Goal: Navigation & Orientation: Find specific page/section

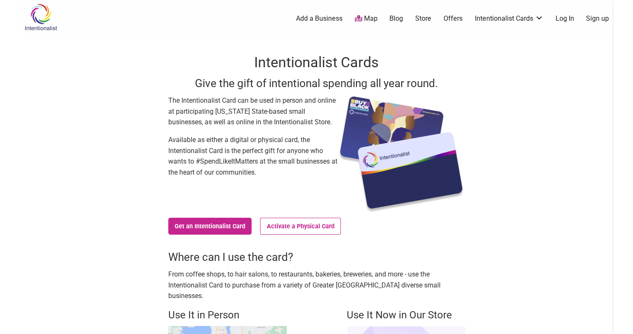
click at [374, 17] on link "Map" at bounding box center [366, 19] width 23 height 10
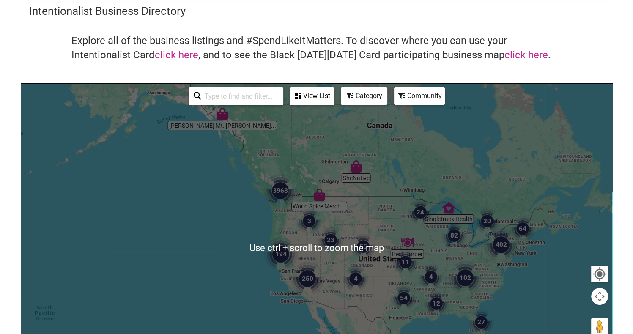
scroll to position [42, 0]
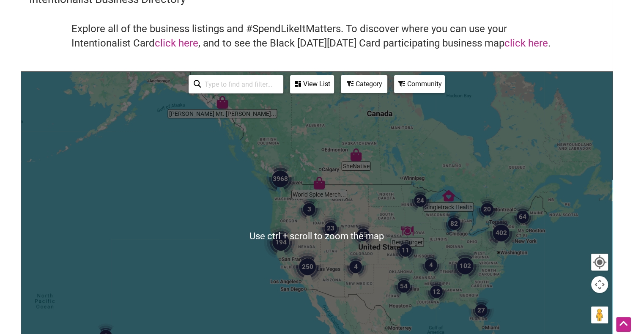
click at [277, 198] on div at bounding box center [316, 236] width 591 height 329
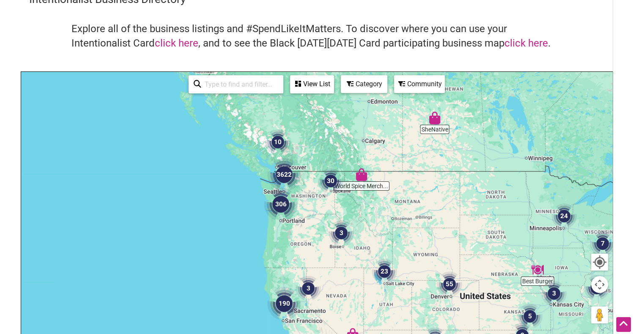
click at [284, 200] on img "306" at bounding box center [281, 204] width 34 height 34
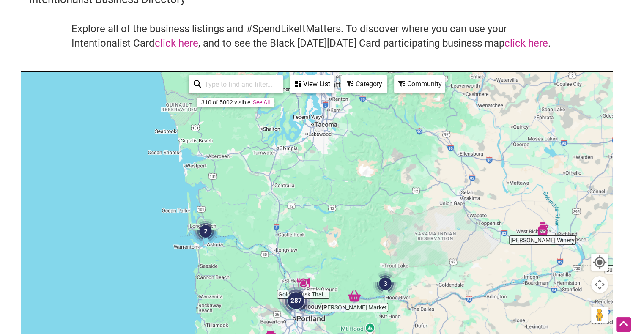
drag, startPoint x: 306, startPoint y: 121, endPoint x: 321, endPoint y: 278, distance: 157.7
click at [321, 278] on div "To navigate, press the arrow keys." at bounding box center [316, 236] width 591 height 329
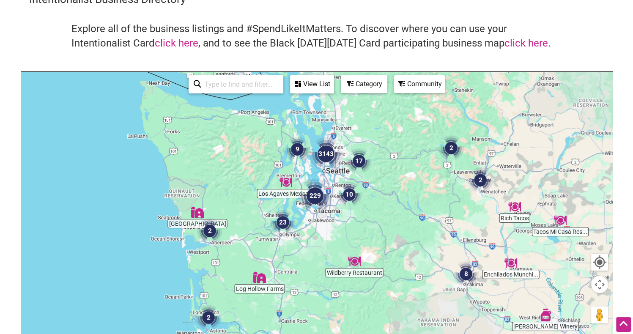
drag, startPoint x: 332, startPoint y: 178, endPoint x: 331, endPoint y: 254, distance: 76.6
click at [331, 254] on div "To navigate, press the arrow keys." at bounding box center [316, 236] width 591 height 329
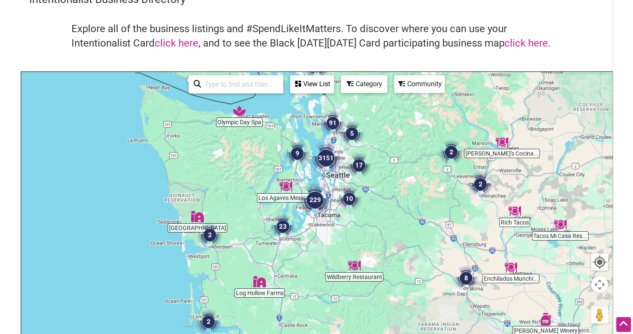
click at [337, 180] on div "To navigate, press the arrow keys." at bounding box center [316, 236] width 591 height 329
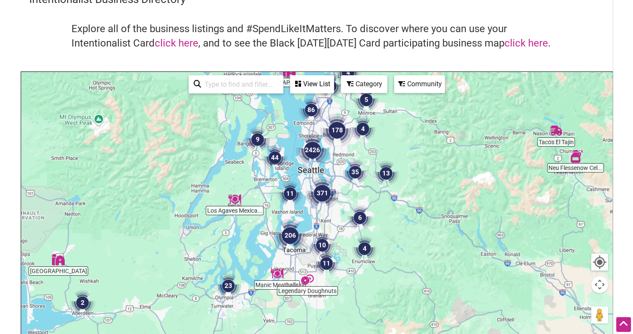
click at [333, 169] on div "To navigate, press the arrow keys." at bounding box center [316, 236] width 591 height 329
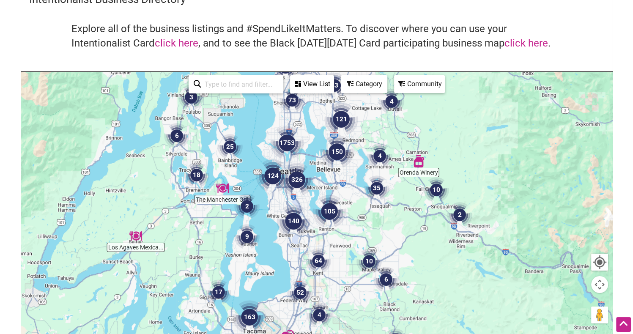
click at [312, 151] on div "To navigate, press the arrow keys." at bounding box center [316, 236] width 591 height 329
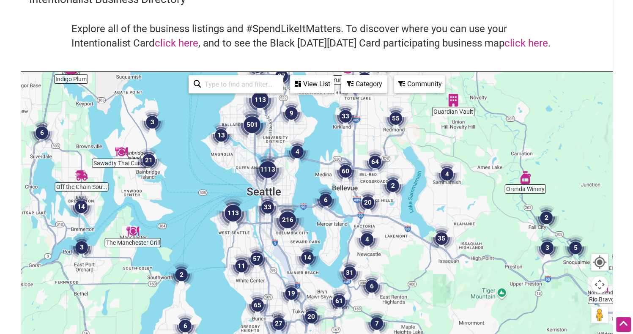
click at [288, 181] on div "To navigate, press the arrow keys." at bounding box center [316, 236] width 591 height 329
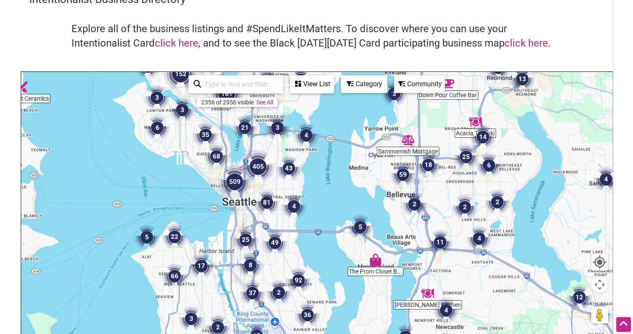
click at [263, 148] on div "To navigate, press the arrow keys." at bounding box center [316, 236] width 591 height 329
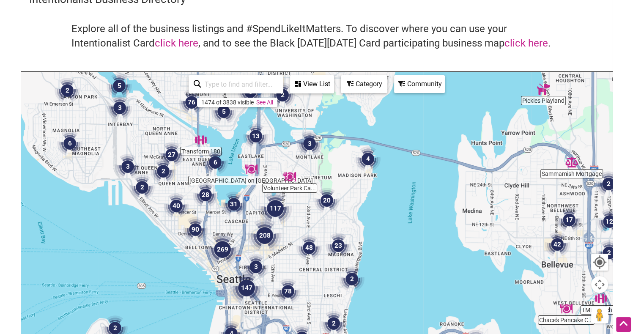
drag, startPoint x: 260, startPoint y: 156, endPoint x: 276, endPoint y: 176, distance: 25.8
click at [276, 176] on div "To navigate, press the arrow keys." at bounding box center [316, 236] width 591 height 329
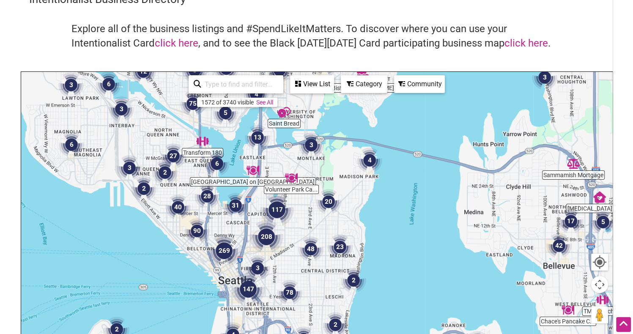
click at [239, 146] on div "To navigate, press the arrow keys." at bounding box center [316, 236] width 591 height 329
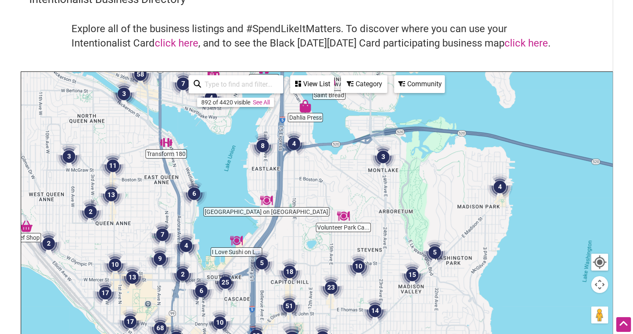
click at [239, 146] on div "To navigate, press the arrow keys." at bounding box center [316, 236] width 591 height 329
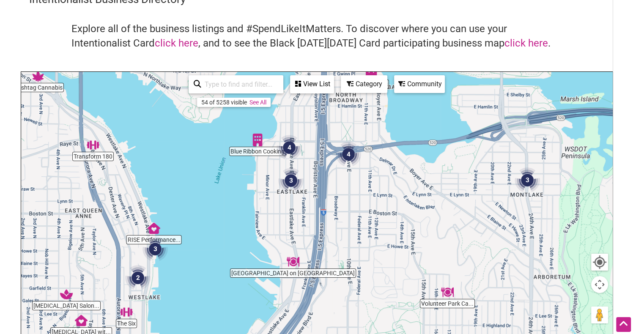
click at [290, 178] on img "3" at bounding box center [290, 180] width 25 height 25
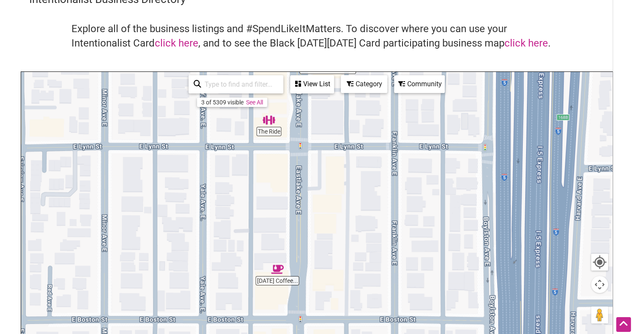
drag, startPoint x: 282, startPoint y: 161, endPoint x: 261, endPoint y: 91, distance: 73.3
click at [261, 91] on div "The Performance Fix The Ride [DATE] Coffee... To navigate, press the arrow keys…" at bounding box center [316, 236] width 591 height 329
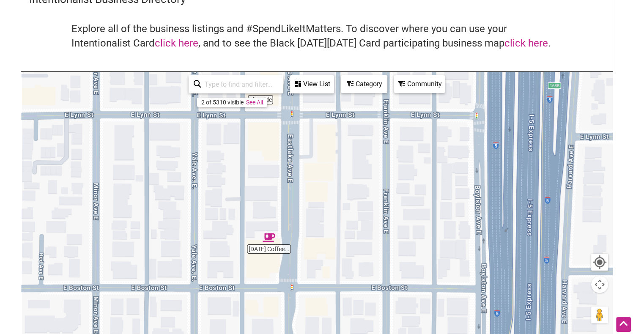
drag, startPoint x: 288, startPoint y: 222, endPoint x: 280, endPoint y: 146, distance: 76.2
click at [280, 146] on div "To navigate, press the arrow keys." at bounding box center [316, 236] width 591 height 329
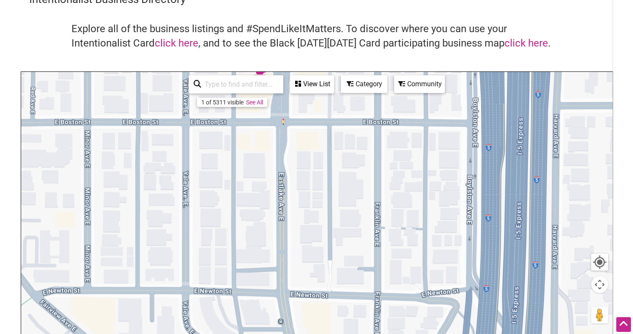
drag, startPoint x: 278, startPoint y: 252, endPoint x: 272, endPoint y: 130, distance: 122.0
click at [272, 130] on div "To navigate, press the arrow keys." at bounding box center [316, 236] width 591 height 329
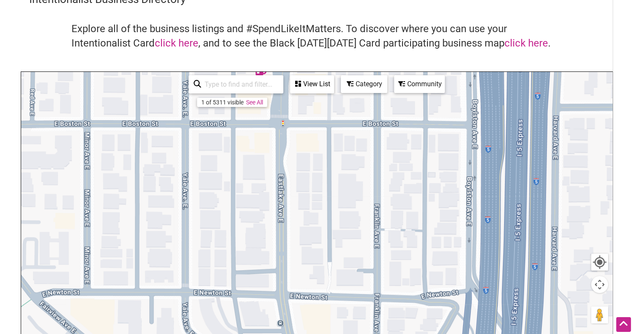
drag, startPoint x: 276, startPoint y: 155, endPoint x: 305, endPoint y: 276, distance: 124.5
click at [305, 276] on div "To navigate, press the arrow keys." at bounding box center [316, 236] width 591 height 329
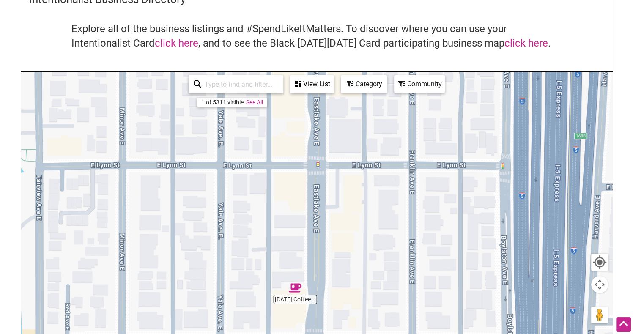
drag, startPoint x: 303, startPoint y: 173, endPoint x: 302, endPoint y: 248, distance: 75.7
click at [302, 248] on div "To navigate, press the arrow keys." at bounding box center [316, 236] width 591 height 329
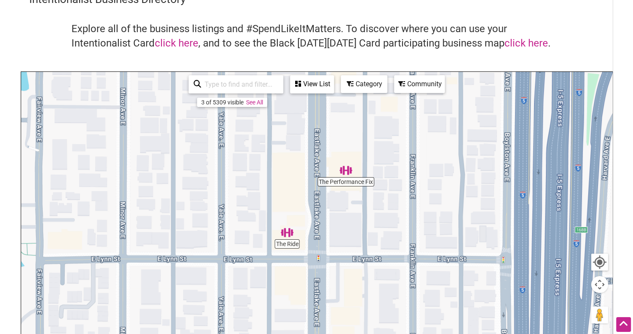
drag, startPoint x: 292, startPoint y: 154, endPoint x: 293, endPoint y: 249, distance: 95.2
click at [293, 249] on div "To navigate, press the arrow keys." at bounding box center [316, 236] width 591 height 329
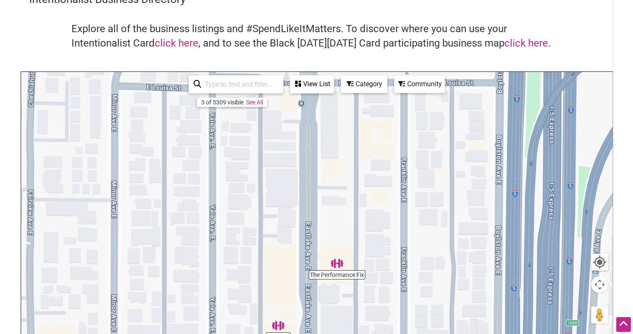
drag, startPoint x: 276, startPoint y: 169, endPoint x: 267, endPoint y: 263, distance: 94.4
click at [267, 263] on div "To navigate, press the arrow keys." at bounding box center [316, 236] width 591 height 329
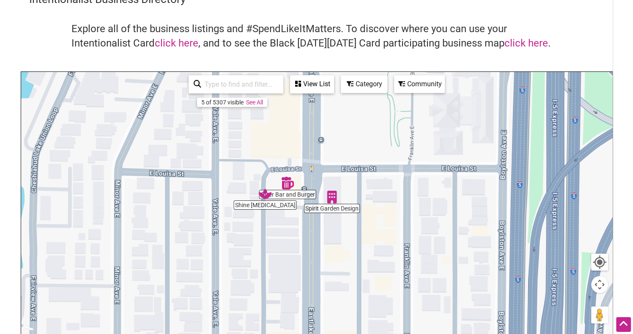
drag, startPoint x: 265, startPoint y: 153, endPoint x: 268, endPoint y: 241, distance: 88.0
click at [268, 241] on div "To navigate, press the arrow keys." at bounding box center [316, 236] width 591 height 329
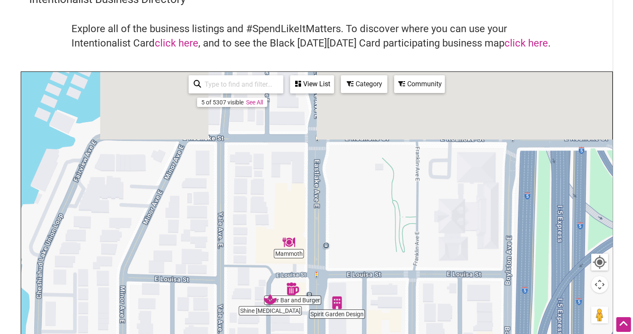
drag, startPoint x: 252, startPoint y: 166, endPoint x: 261, endPoint y: 290, distance: 123.8
click at [261, 290] on div "To navigate, press the arrow keys." at bounding box center [316, 236] width 591 height 329
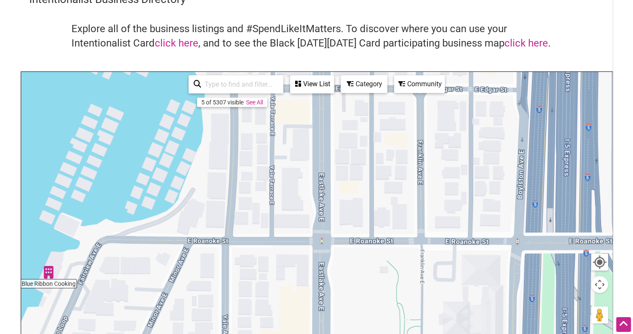
drag, startPoint x: 259, startPoint y: 205, endPoint x: 260, endPoint y: 293, distance: 88.0
click at [260, 293] on div "To navigate, press the arrow keys." at bounding box center [316, 236] width 591 height 329
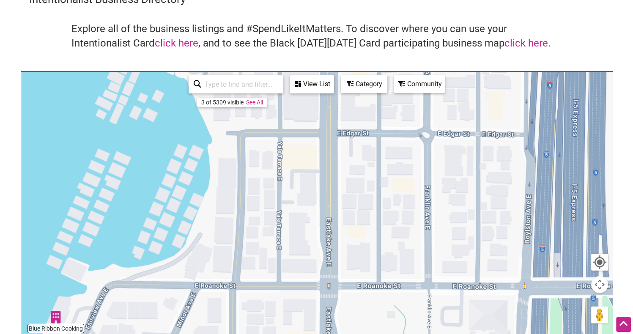
drag, startPoint x: 258, startPoint y: 278, endPoint x: 267, endPoint y: 330, distance: 52.2
click at [267, 330] on div "To navigate, press the arrow keys." at bounding box center [316, 236] width 591 height 329
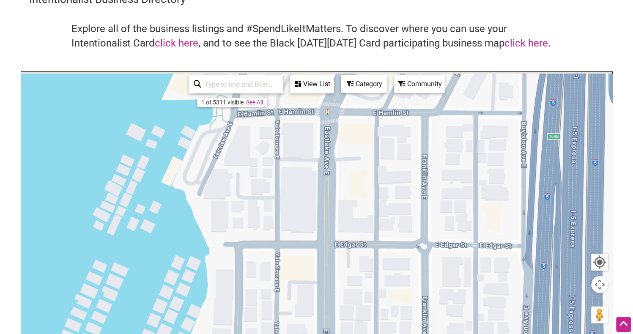
drag, startPoint x: 284, startPoint y: 204, endPoint x: 281, endPoint y: 304, distance: 100.3
click at [281, 304] on div "To navigate, press the arrow keys." at bounding box center [316, 236] width 591 height 329
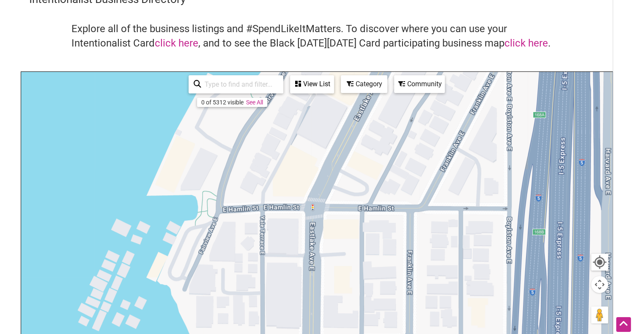
drag, startPoint x: 284, startPoint y: 215, endPoint x: 269, endPoint y: 308, distance: 94.7
click at [269, 308] on div "To navigate, press the arrow keys." at bounding box center [316, 236] width 591 height 329
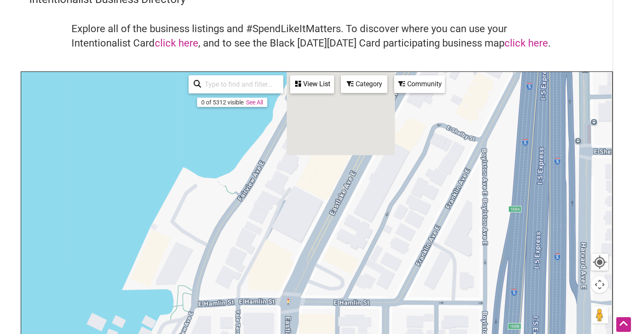
drag, startPoint x: 312, startPoint y: 188, endPoint x: 285, endPoint y: 289, distance: 104.3
click at [285, 289] on div "To navigate, press the arrow keys." at bounding box center [316, 236] width 591 height 329
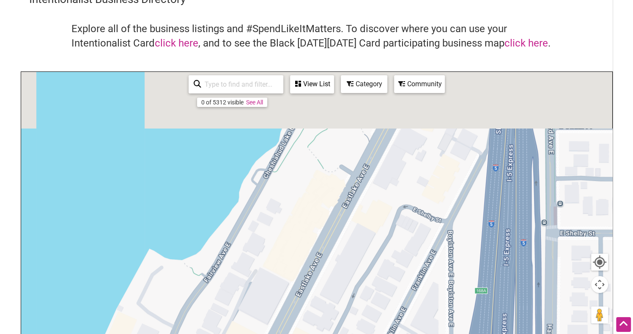
drag, startPoint x: 371, startPoint y: 189, endPoint x: 318, endPoint y: 297, distance: 120.5
click at [318, 297] on div "To navigate, press the arrow keys." at bounding box center [316, 236] width 591 height 329
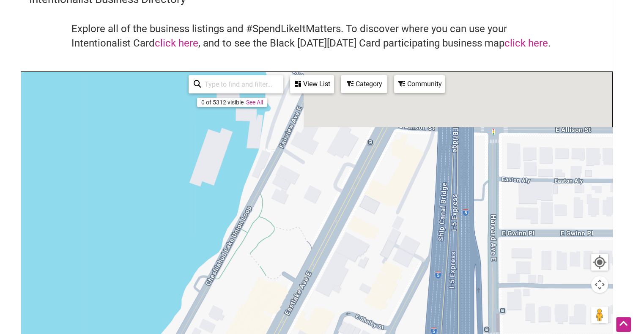
drag, startPoint x: 363, startPoint y: 249, endPoint x: 346, endPoint y: 273, distance: 29.8
click at [346, 273] on div "To navigate, press the arrow keys." at bounding box center [316, 236] width 591 height 329
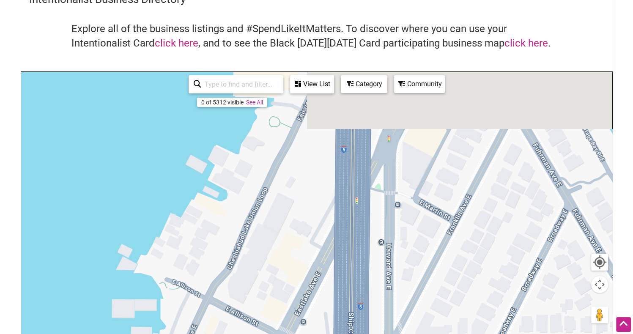
drag, startPoint x: 421, startPoint y: 166, endPoint x: 363, endPoint y: 306, distance: 151.7
click at [363, 306] on div "To navigate, press the arrow keys." at bounding box center [316, 236] width 591 height 329
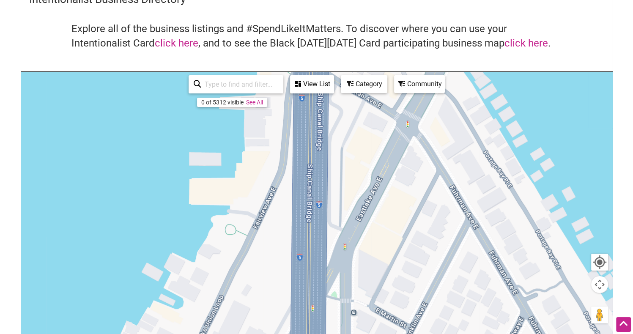
drag, startPoint x: 415, startPoint y: 219, endPoint x: 382, endPoint y: 314, distance: 101.0
click at [382, 313] on div "To navigate, press the arrow keys." at bounding box center [316, 236] width 591 height 329
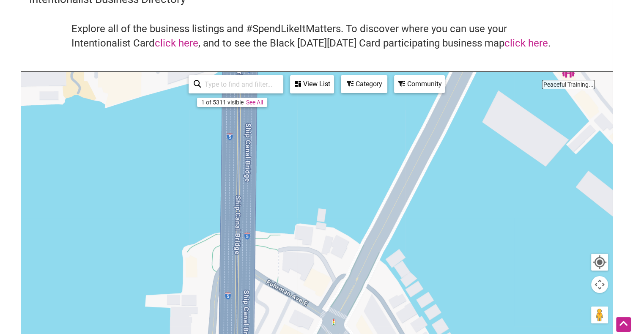
drag, startPoint x: 315, startPoint y: 195, endPoint x: 343, endPoint y: 320, distance: 127.9
click at [343, 320] on div "To navigate, press the arrow keys." at bounding box center [316, 236] width 591 height 329
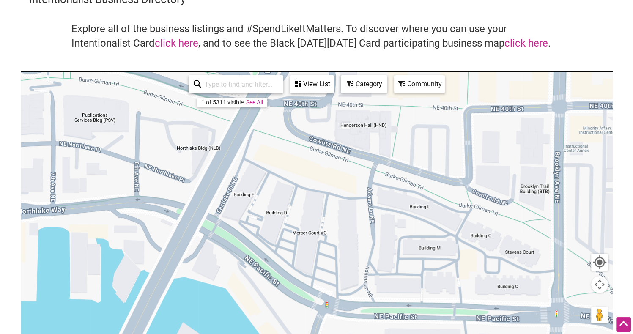
drag, startPoint x: 492, startPoint y: 215, endPoint x: 120, endPoint y: 219, distance: 372.7
click at [120, 219] on div "To navigate, press the arrow keys." at bounding box center [316, 236] width 591 height 329
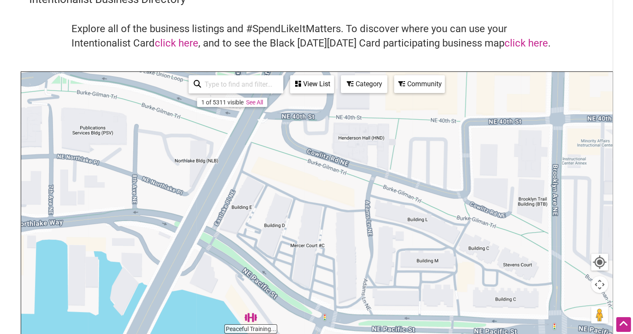
drag, startPoint x: 340, startPoint y: 152, endPoint x: 321, endPoint y: 281, distance: 130.4
click at [321, 281] on div "To navigate, press the arrow keys." at bounding box center [316, 236] width 591 height 329
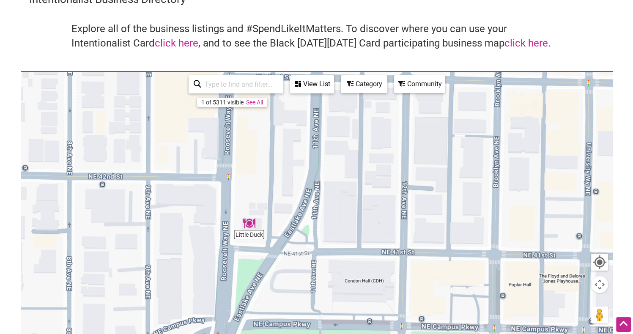
drag, startPoint x: 334, startPoint y: 200, endPoint x: 297, endPoint y: 299, distance: 105.2
click at [297, 299] on div "To navigate, press the arrow keys." at bounding box center [316, 236] width 591 height 329
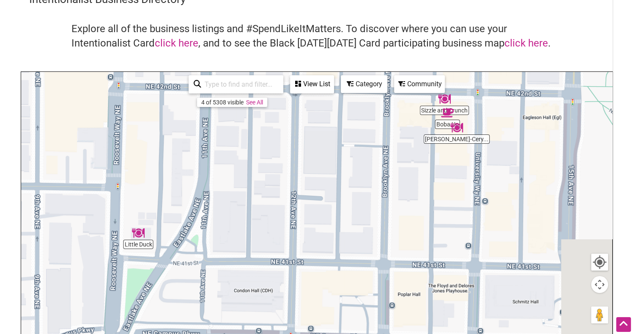
drag, startPoint x: 399, startPoint y: 224, endPoint x: 288, endPoint y: 234, distance: 112.1
click at [288, 234] on div "To navigate, press the arrow keys." at bounding box center [316, 236] width 591 height 329
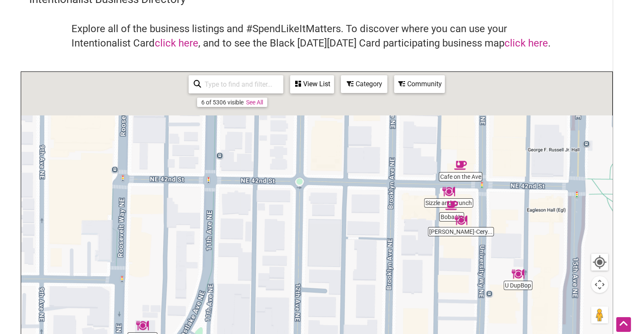
drag, startPoint x: 295, startPoint y: 293, endPoint x: 296, endPoint y: 299, distance: 6.0
click at [296, 299] on div "To navigate, press the arrow keys." at bounding box center [316, 236] width 591 height 329
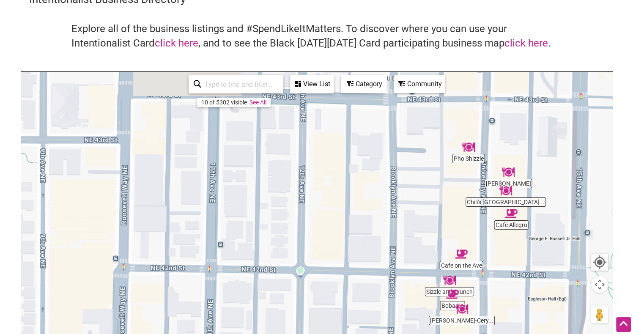
drag, startPoint x: 297, startPoint y: 198, endPoint x: 296, endPoint y: 280, distance: 82.1
click at [296, 280] on div "To navigate, press the arrow keys." at bounding box center [316, 236] width 591 height 329
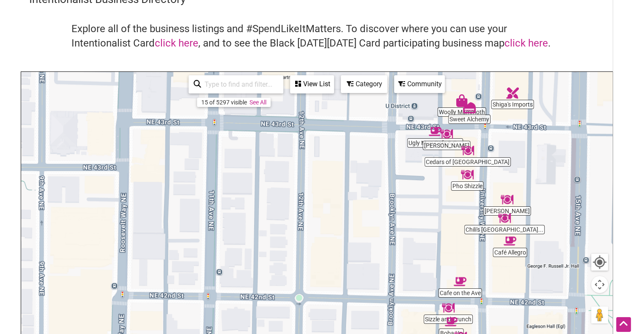
drag, startPoint x: 293, startPoint y: 207, endPoint x: 291, endPoint y: 282, distance: 74.5
click at [291, 282] on div "To navigate, press the arrow keys." at bounding box center [316, 236] width 591 height 329
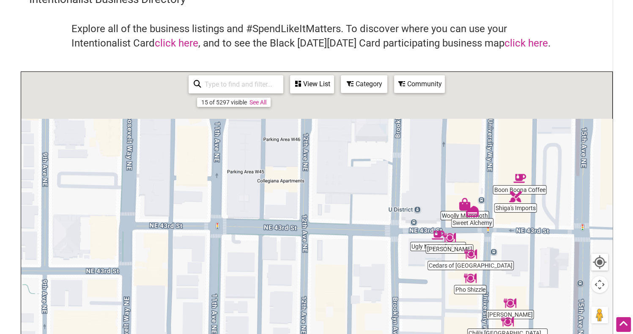
drag, startPoint x: 289, startPoint y: 208, endPoint x: 297, endPoint y: 286, distance: 77.9
click at [297, 286] on div "To navigate, press the arrow keys." at bounding box center [316, 236] width 591 height 329
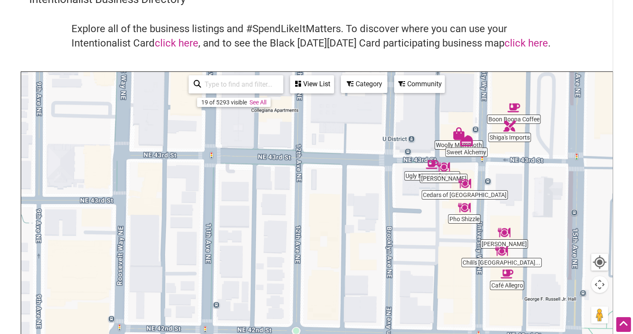
drag
click at [272, 151] on div "To navigate, press the arrow keys." at bounding box center [316, 236] width 591 height 329
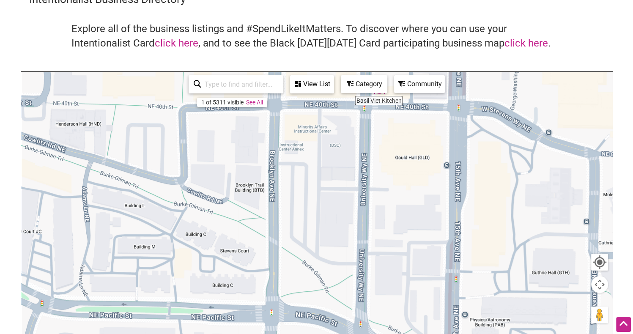
click at [248, 146] on div "To navigate, press the arrow keys." at bounding box center [316, 236] width 591 height 329
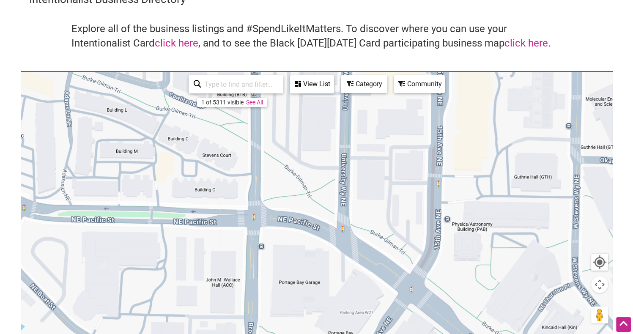
click at [256, 161] on div "To navigate, press the arrow keys." at bounding box center [316, 236] width 591 height 329
click at [286, 134] on div "To navigate, press the arrow keys." at bounding box center [316, 236] width 591 height 329
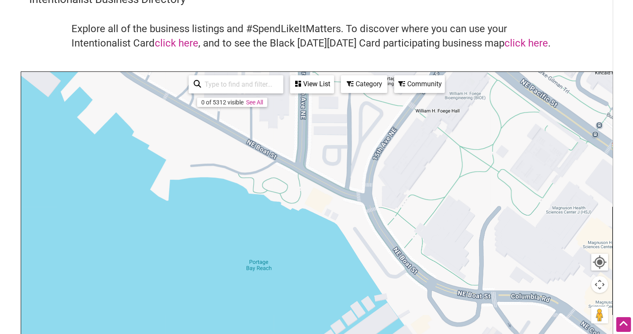
click at [264, 250] on div "To navigate, press the arrow keys." at bounding box center [316, 236] width 591 height 329
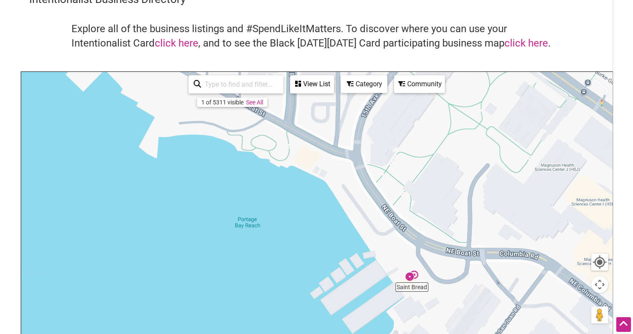
click at [279, 168] on div "To navigate, press the arrow keys." at bounding box center [316, 236] width 591 height 329
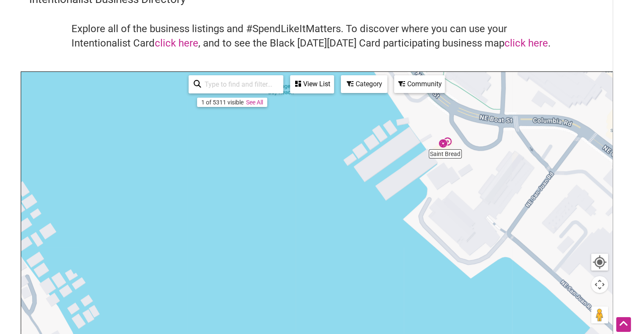
click at [284, 137] on div "To navigate, press the arrow keys." at bounding box center [316, 236] width 591 height 329
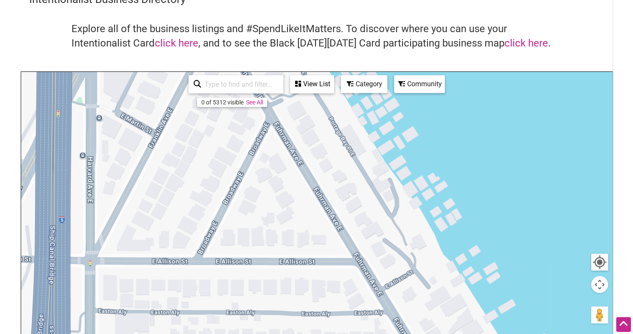
click at [400, 179] on div "To navigate, press the arrow keys." at bounding box center [316, 236] width 591 height 329
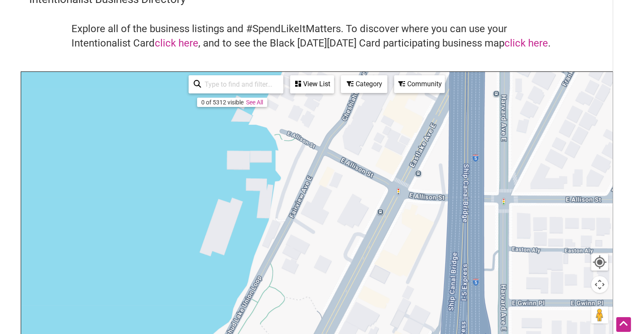
click at [323, 66] on div "Intentionalist Business Directory Explore all of the business listings and #Spe…" at bounding box center [317, 197] width 592 height 410
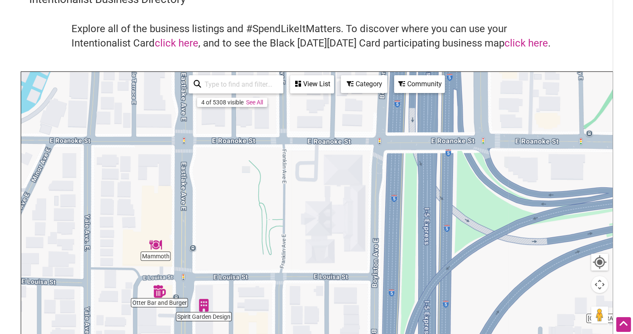
click at [377, 116] on div "To navigate, press the arrow keys." at bounding box center [316, 236] width 591 height 329
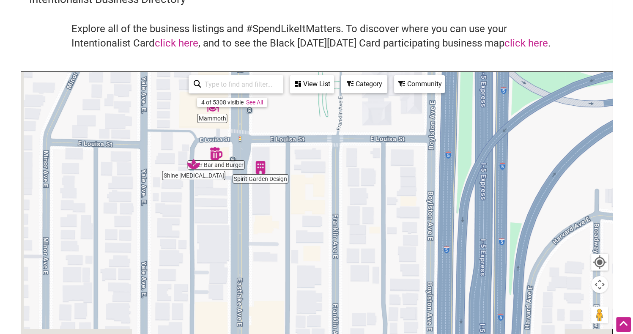
click at [295, 24] on div "Intentionalist Business Directory Explore all of the business listings and #Spe…" at bounding box center [317, 197] width 592 height 410
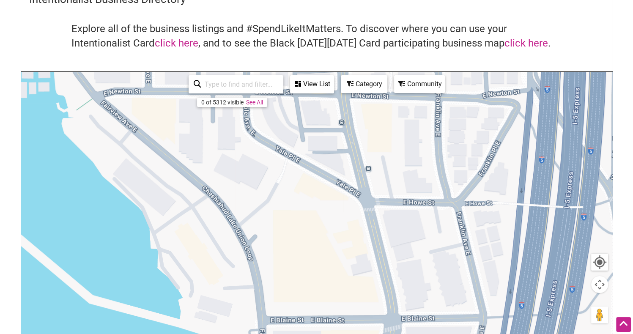
click at [336, 135] on div "To navigate, press the arrow keys." at bounding box center [316, 236] width 591 height 329
click at [339, 217] on div "To navigate, press the arrow keys." at bounding box center [316, 236] width 591 height 329
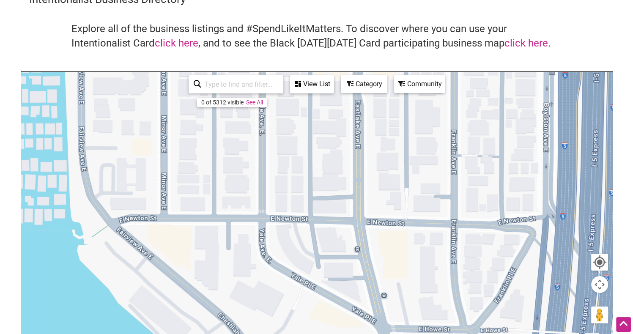
click at [312, 84] on div "To navigate, press the arrow keys. Use ctrl + scroll to zoom the map 0 of 5312 …" at bounding box center [316, 236] width 591 height 329
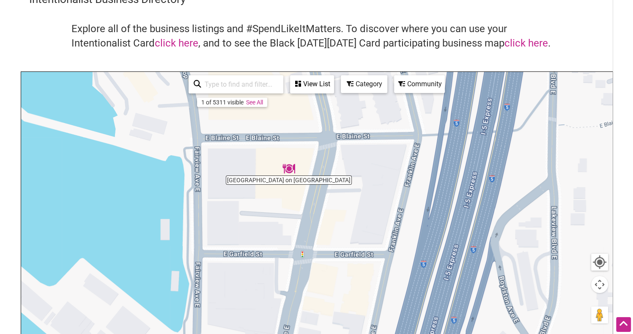
click at [327, 150] on div "To navigate, press the arrow keys." at bounding box center [316, 236] width 591 height 329
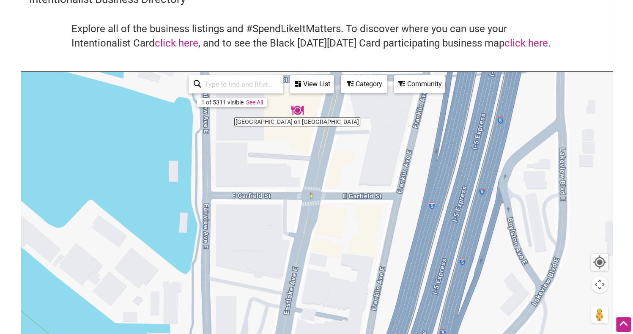
click at [330, 167] on div "To navigate, press the arrow keys." at bounding box center [316, 236] width 591 height 329
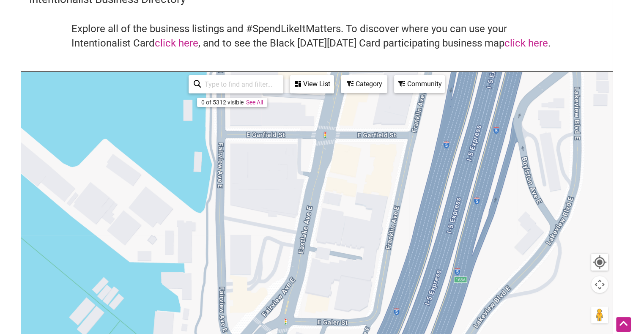
click at [349, 169] on div "To navigate, press the arrow keys." at bounding box center [316, 236] width 591 height 329
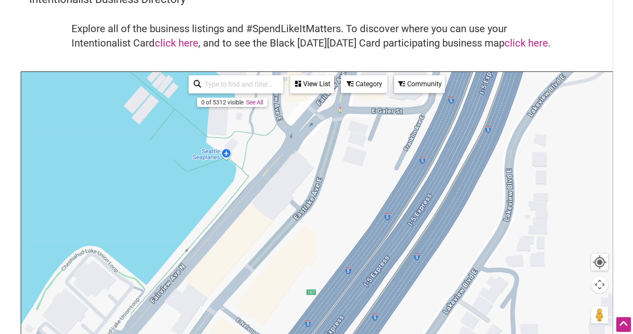
click at [344, 126] on div "To navigate, press the arrow keys." at bounding box center [316, 236] width 591 height 329
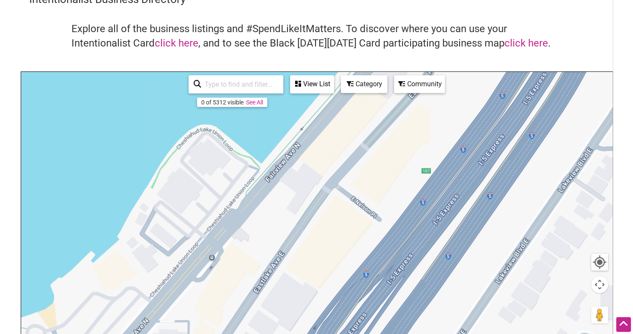
click at [343, 251] on div "To navigate, press the arrow keys." at bounding box center [316, 236] width 591 height 329
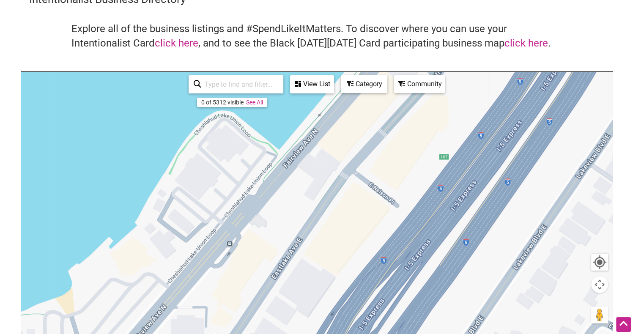
click at [393, 181] on div "To navigate, press the arrow keys." at bounding box center [316, 236] width 591 height 329
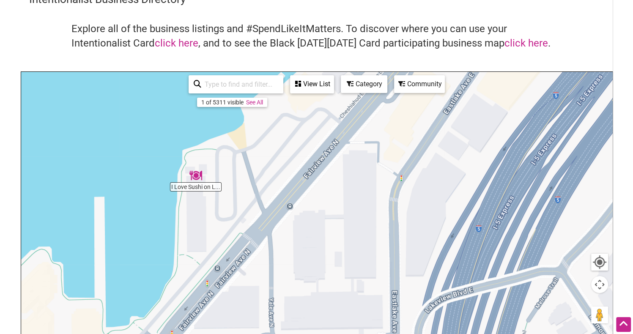
click at [361, 166] on div "To navigate, press the arrow keys." at bounding box center [316, 236] width 591 height 329
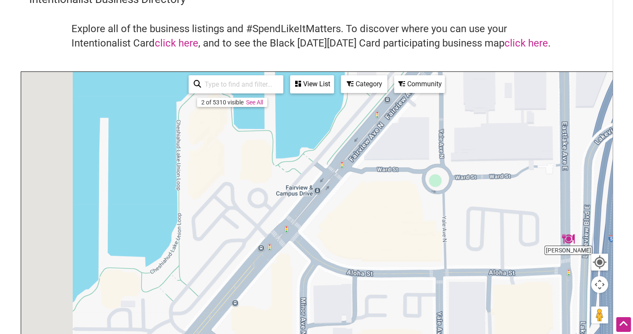
click at [402, 154] on div "To navigate, press the arrow keys." at bounding box center [316, 236] width 591 height 329
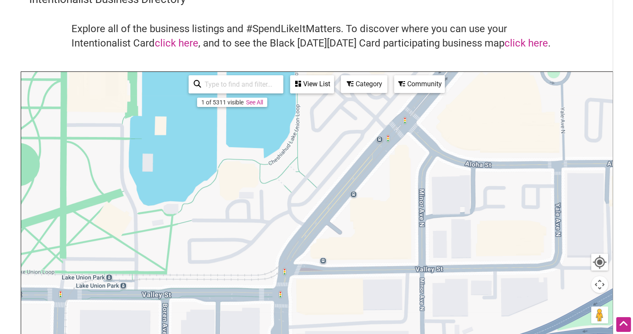
click at [443, 132] on div "To navigate, press the arrow keys." at bounding box center [316, 236] width 591 height 329
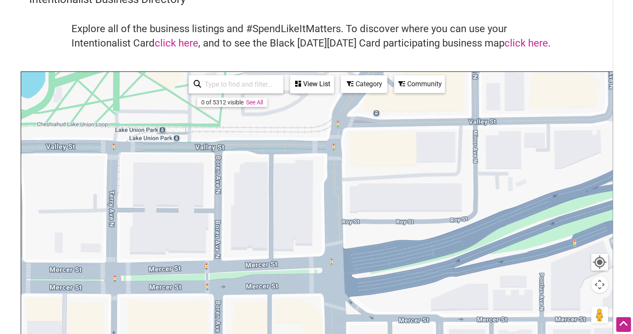
click at [399, 120] on div "To navigate, press the arrow keys." at bounding box center [316, 236] width 591 height 329
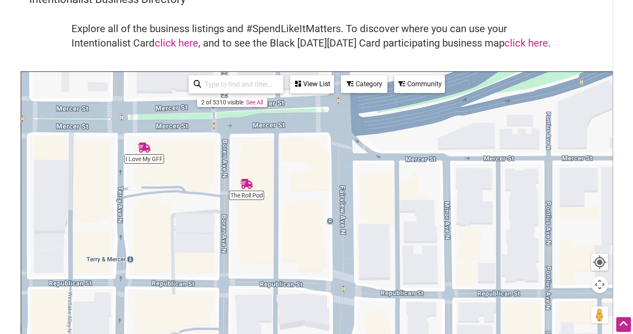
click at [314, 67] on div "Intentionalist Business Directory Explore all of the business listings and #Spe…" at bounding box center [317, 197] width 592 height 410
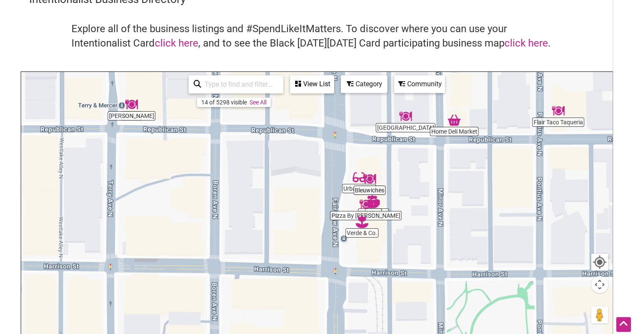
click at [302, 77] on div "Row House Cafe Ba Bar Home Deli Market Kai Market MBar Juicy Cafe I Love My GFF…" at bounding box center [316, 236] width 591 height 329
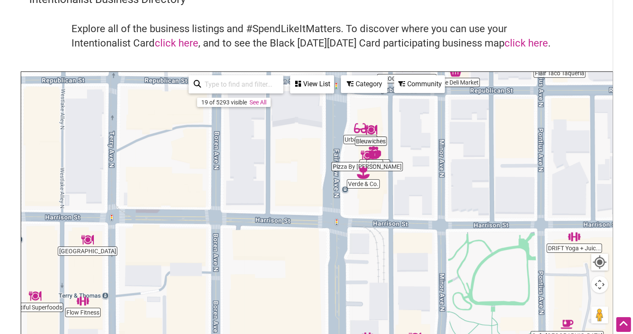
click at [303, 130] on div "To navigate, press the arrow keys." at bounding box center [316, 236] width 591 height 329
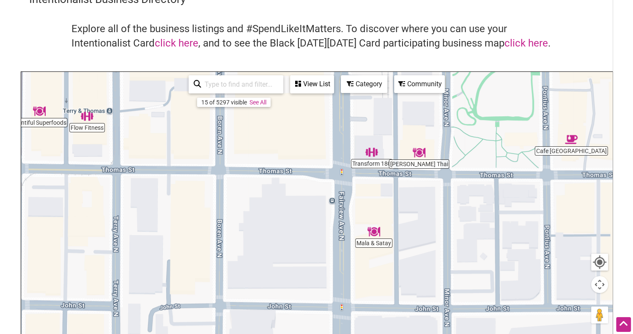
drag, startPoint x: 306, startPoint y: 248, endPoint x: 311, endPoint y: 101, distance: 146.9
click at [311, 101] on div "To navigate, press the arrow keys." at bounding box center [316, 236] width 591 height 329
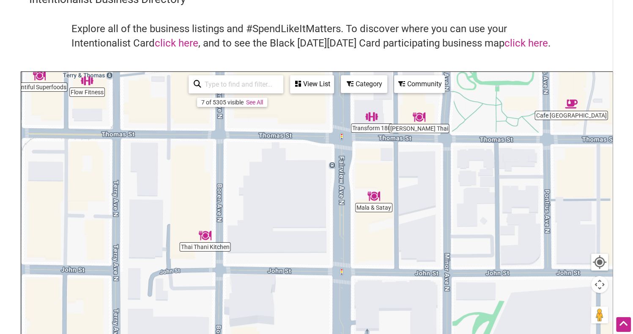
drag, startPoint x: 324, startPoint y: 250, endPoint x: 331, endPoint y: 133, distance: 117.0
click at [331, 133] on div "To navigate, press the arrow keys." at bounding box center [316, 236] width 591 height 329
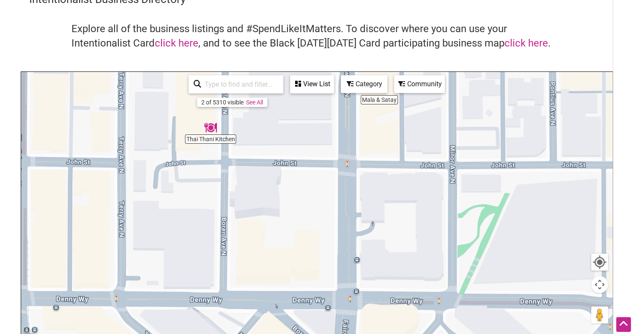
drag, startPoint x: 334, startPoint y: 243, endPoint x: 321, endPoint y: 134, distance: 109.5
click at [321, 134] on div "To navigate, press the arrow keys." at bounding box center [316, 236] width 591 height 329
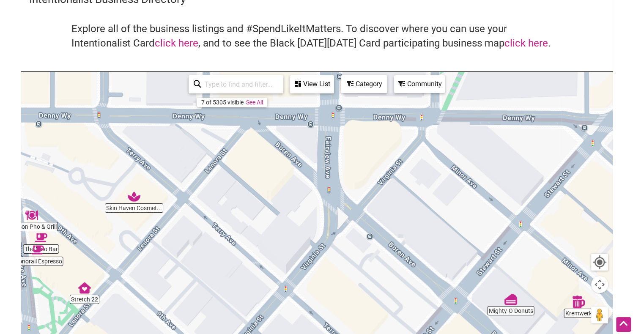
drag, startPoint x: 322, startPoint y: 228, endPoint x: 318, endPoint y: 137, distance: 91.0
click at [318, 137] on div "To navigate, press the arrow keys." at bounding box center [316, 236] width 591 height 329
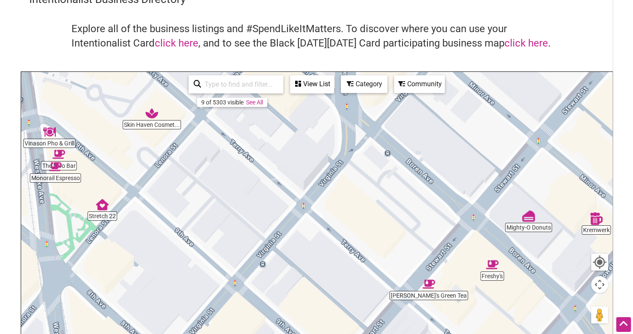
drag, startPoint x: 315, startPoint y: 228, endPoint x: 334, endPoint y: 146, distance: 83.3
click at [334, 146] on div "To navigate, press the arrow keys." at bounding box center [316, 236] width 591 height 329
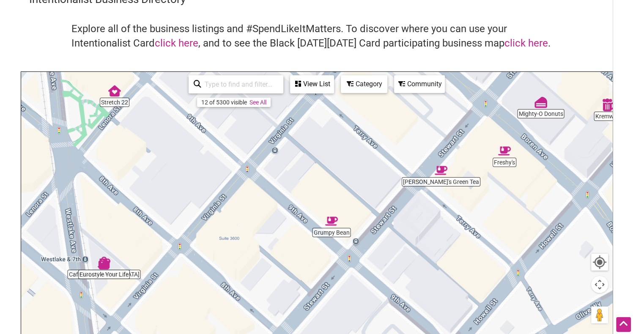
drag, startPoint x: 367, startPoint y: 236, endPoint x: 379, endPoint y: 120, distance: 116.1
click at [379, 120] on div "To navigate, press the arrow keys." at bounding box center [316, 236] width 591 height 329
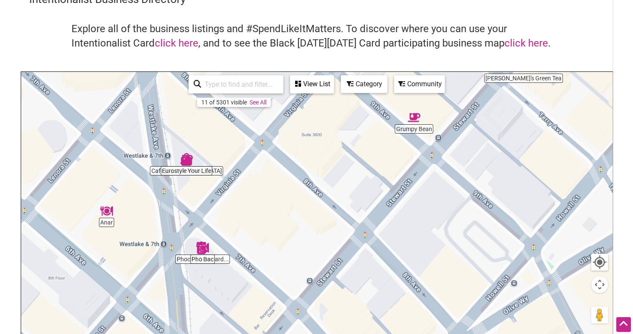
drag, startPoint x: 340, startPoint y: 201, endPoint x: 423, endPoint y: 96, distance: 133.4
click at [423, 96] on div "To navigate, press the arrow keys." at bounding box center [316, 236] width 591 height 329
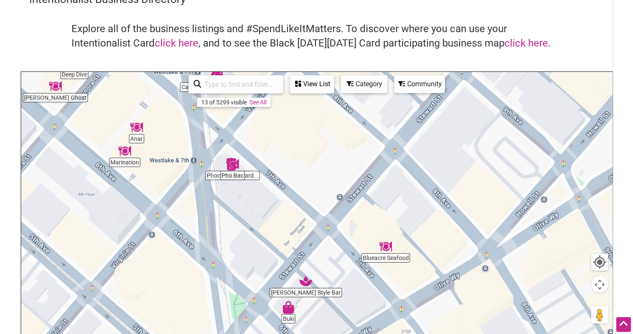
drag, startPoint x: 292, startPoint y: 227, endPoint x: 322, endPoint y: 142, distance: 90.7
click at [322, 142] on div "To navigate, press the arrow keys." at bounding box center [316, 236] width 591 height 329
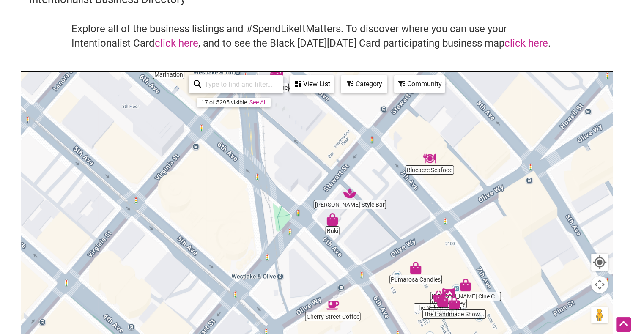
drag, startPoint x: 272, startPoint y: 233, endPoint x: 318, endPoint y: 141, distance: 102.5
click at [318, 141] on div "To navigate, press the arrow keys." at bounding box center [316, 236] width 591 height 329
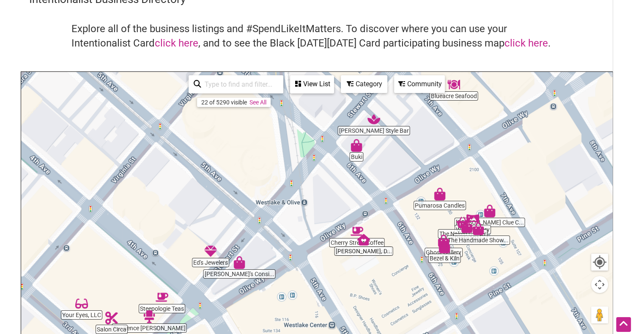
drag, startPoint x: 253, startPoint y: 222, endPoint x: 278, endPoint y: 146, distance: 80.3
click at [278, 146] on div "To navigate, press the arrow keys." at bounding box center [316, 236] width 591 height 329
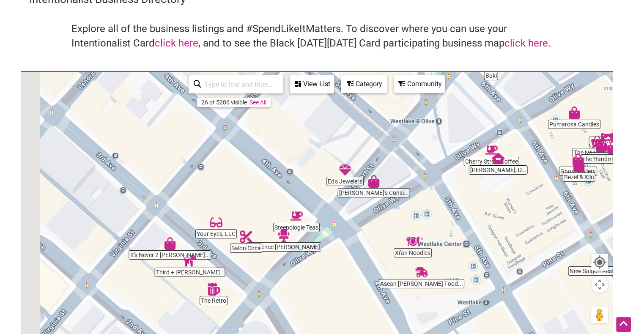
drag, startPoint x: 230, startPoint y: 193, endPoint x: 372, endPoint y: 106, distance: 166.7
click at [372, 106] on div "To navigate, press the arrow keys." at bounding box center [316, 236] width 591 height 329
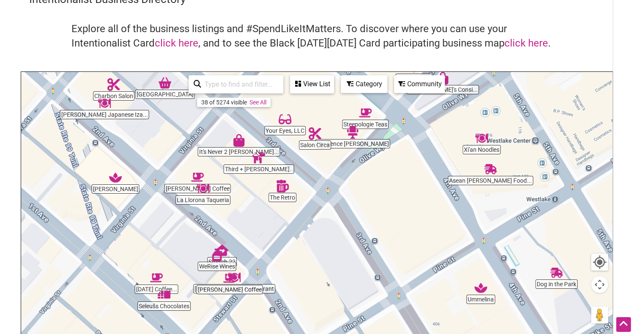
drag, startPoint x: 317, startPoint y: 215, endPoint x: 382, endPoint y: 115, distance: 119.1
click at [382, 115] on div "To navigate, press the arrow keys." at bounding box center [316, 236] width 591 height 329
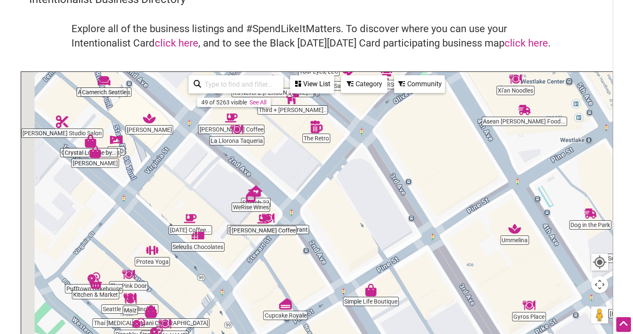
drag, startPoint x: 302, startPoint y: 223, endPoint x: 337, endPoint y: 159, distance: 73.1
click at [337, 159] on div "To navigate, press the arrow keys." at bounding box center [316, 236] width 591 height 329
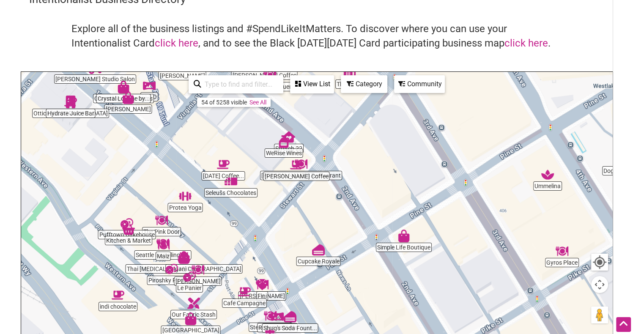
drag, startPoint x: 306, startPoint y: 220, endPoint x: 347, endPoint y: 157, distance: 75.3
click at [347, 157] on div "To navigate, press the arrow keys." at bounding box center [316, 236] width 591 height 329
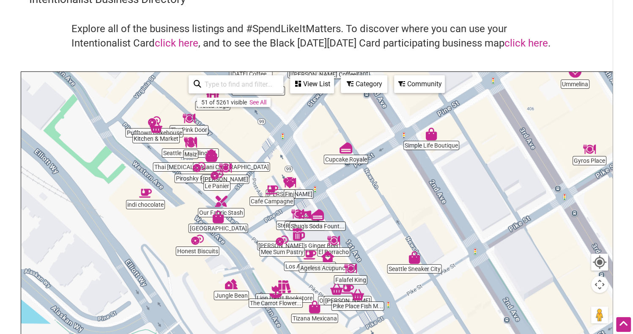
drag, startPoint x: 308, startPoint y: 203, endPoint x: 330, endPoint y: 111, distance: 94.3
click at [330, 111] on div "To navigate, press the arrow keys." at bounding box center [316, 236] width 591 height 329
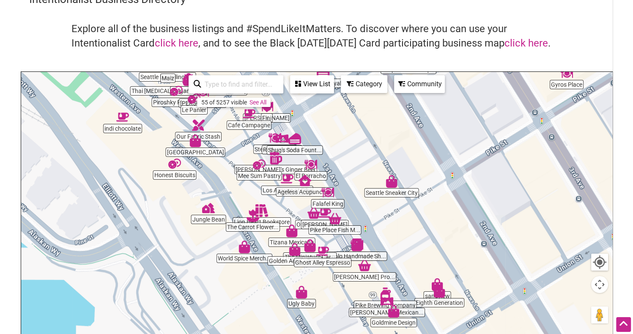
drag, startPoint x: 354, startPoint y: 217, endPoint x: 330, endPoint y: 144, distance: 76.8
click at [330, 144] on div "To navigate, press the arrow keys." at bounding box center [316, 236] width 591 height 329
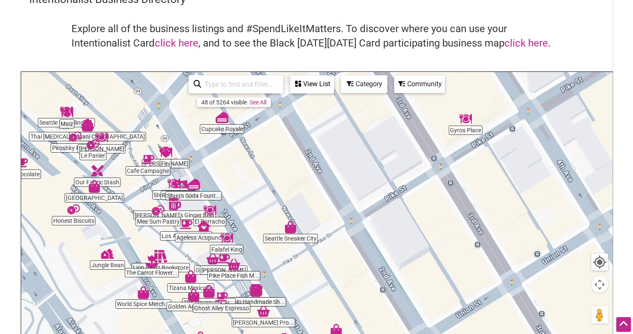
drag, startPoint x: 430, startPoint y: 194, endPoint x: 317, endPoint y: 247, distance: 124.5
click at [317, 247] on div "To navigate, press the arrow keys." at bounding box center [316, 236] width 591 height 329
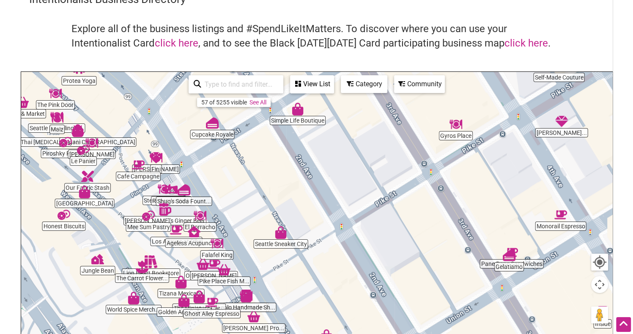
drag, startPoint x: 379, startPoint y: 229, endPoint x: 338, endPoint y: 121, distance: 114.9
click at [338, 122] on div "To navigate, press the arrow keys." at bounding box center [316, 236] width 591 height 329
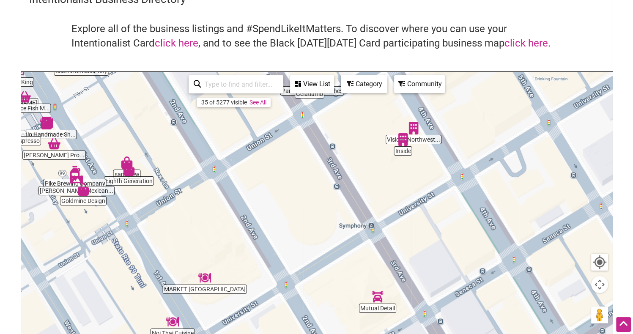
drag, startPoint x: 382, startPoint y: 205, endPoint x: 241, endPoint y: 190, distance: 141.3
click at [241, 190] on div "To navigate, press the arrow keys." at bounding box center [316, 236] width 591 height 329
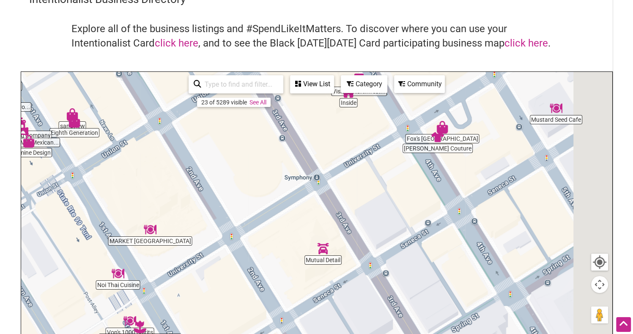
drag, startPoint x: 332, startPoint y: 261, endPoint x: 276, endPoint y: 211, distance: 74.9
click at [276, 211] on div "To navigate, press the arrow keys." at bounding box center [316, 236] width 591 height 329
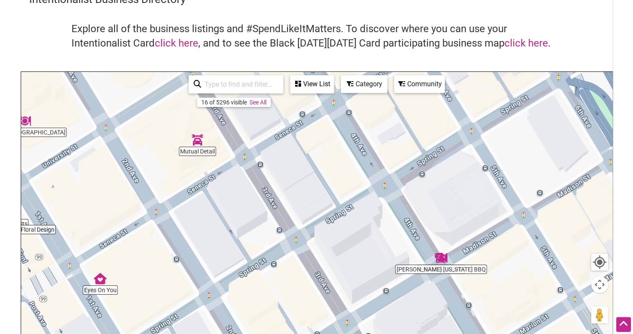
drag, startPoint x: 425, startPoint y: 286, endPoint x: 306, endPoint y: 187, distance: 154.1
click at [306, 187] on div "To navigate, press the arrow keys." at bounding box center [316, 236] width 591 height 329
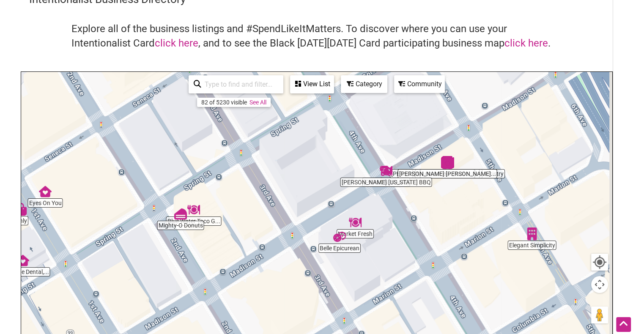
drag, startPoint x: 353, startPoint y: 247, endPoint x: 296, endPoint y: 157, distance: 107.0
click at [296, 157] on div "To navigate, press the arrow keys." at bounding box center [316, 236] width 591 height 329
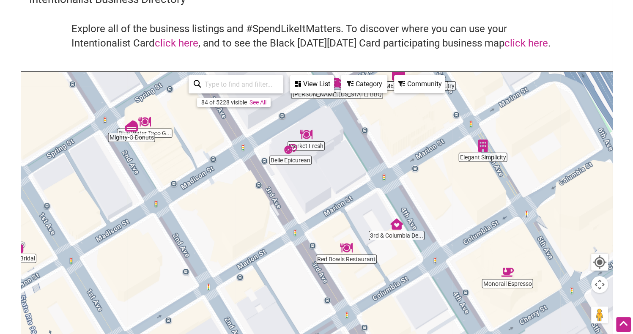
drag, startPoint x: 382, startPoint y: 258, endPoint x: 333, endPoint y: 168, distance: 102.6
click at [333, 168] on div "To navigate, press the arrow keys." at bounding box center [316, 236] width 591 height 329
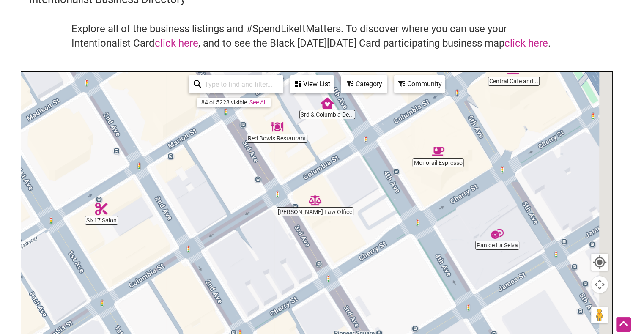
drag, startPoint x: 363, startPoint y: 247, endPoint x: 293, endPoint y: 125, distance: 140.2
click at [293, 125] on div "To navigate, press the arrow keys." at bounding box center [316, 236] width 591 height 329
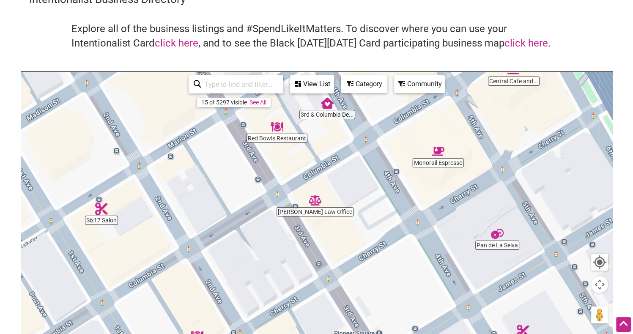
click at [498, 234] on img "Pan de La Selva" at bounding box center [497, 234] width 13 height 13
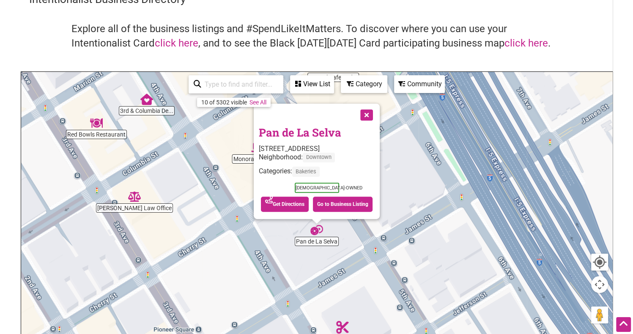
click at [369, 115] on button "Close" at bounding box center [365, 114] width 21 height 21
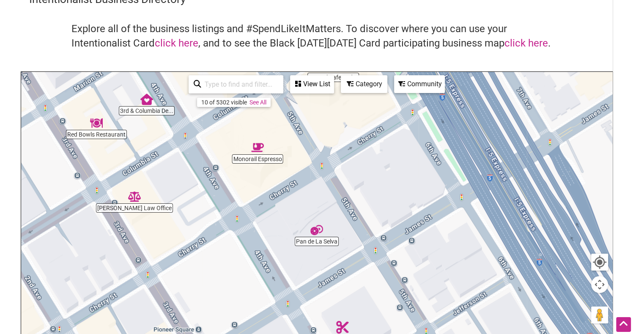
click at [258, 149] on img "Monorail Espresso" at bounding box center [257, 147] width 13 height 13
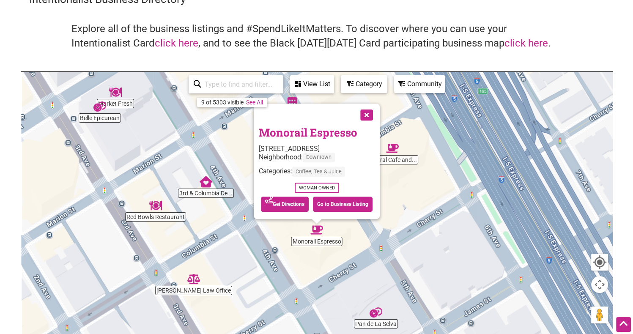
click at [364, 117] on button "Close" at bounding box center [365, 114] width 21 height 21
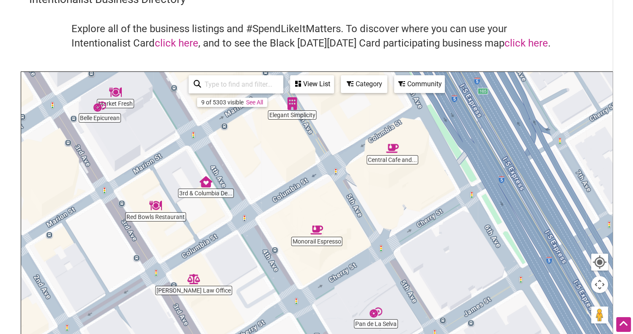
click at [374, 316] on img "Pan de La Selva" at bounding box center [376, 312] width 13 height 13
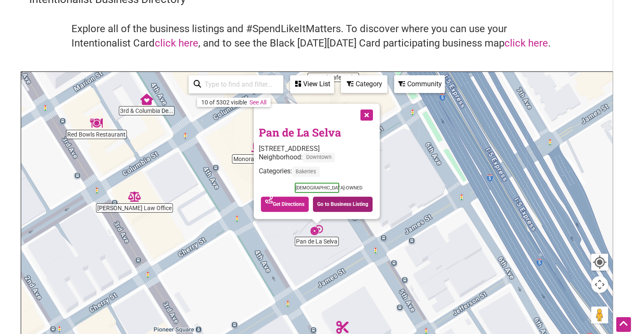
click at [330, 203] on link "Go to Business Listing" at bounding box center [343, 204] width 60 height 15
